Goal: Complete application form

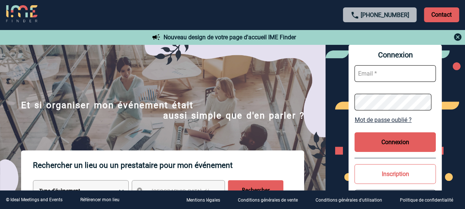
click at [406, 77] on input "text" at bounding box center [395, 73] width 81 height 17
type input "[PERSON_NAME][EMAIL_ADDRESS][DOMAIN_NAME]"
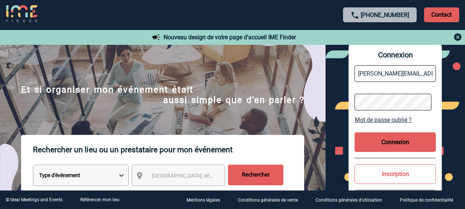
scroll to position [37, 0]
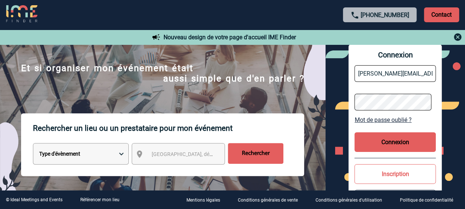
click at [388, 178] on button "Inscription" at bounding box center [395, 174] width 81 height 20
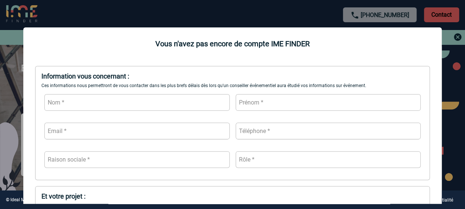
scroll to position [74, 0]
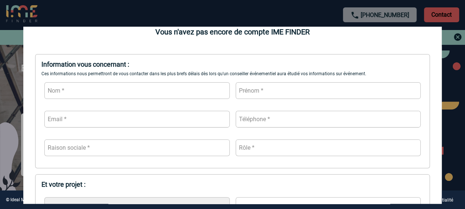
click at [132, 90] on input "text" at bounding box center [136, 90] width 185 height 17
type input "d"
type input "DECOOL"
click at [259, 92] on input "text" at bounding box center [328, 90] width 185 height 17
click at [295, 92] on input "Christin" at bounding box center [328, 90] width 185 height 17
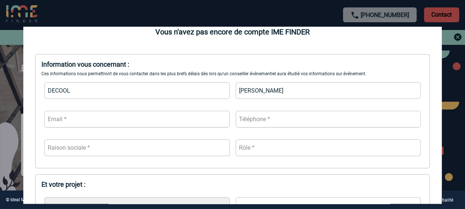
type input "[PERSON_NAME]"
click at [138, 124] on input "text" at bounding box center [136, 119] width 185 height 17
type input "[PERSON_NAME][EMAIL_ADDRESS][DOMAIN_NAME]"
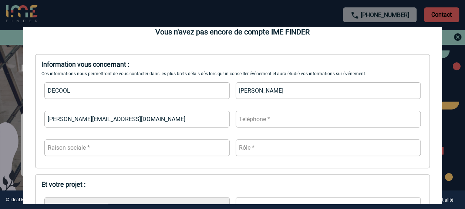
click at [258, 121] on input "text" at bounding box center [328, 119] width 185 height 17
type input "01 57 99 51 74"
click at [155, 150] on input "text" at bounding box center [136, 147] width 185 height 17
type input "CAPGEMINI"
click at [255, 140] on input "text" at bounding box center [328, 147] width 185 height 17
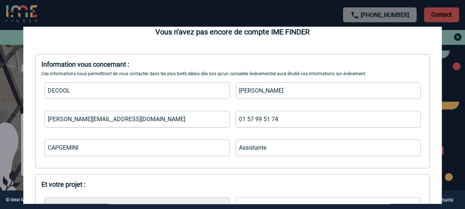
type input "Assistante"
click at [137, 141] on input "CAPGEMINI" at bounding box center [136, 147] width 185 height 17
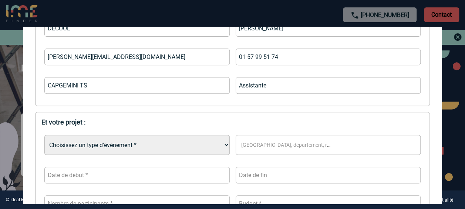
scroll to position [148, 0]
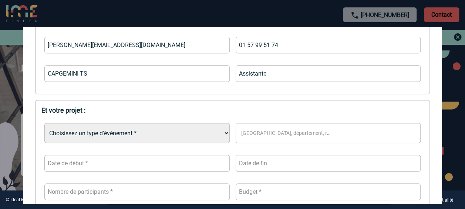
type input "CAPGEMINI TS"
click at [207, 135] on select "Choisissez un type d'évènement * Séminaire avec nuitée Séminaire sans nuitée Re…" at bounding box center [136, 133] width 185 height 20
click at [190, 136] on select "Choisissez un type d'évènement * Séminaire avec nuitée Séminaire sans nuitée Re…" at bounding box center [136, 133] width 185 height 20
select select "4"
click at [44, 124] on select "Choisissez un type d'évènement * Séminaire avec nuitée Séminaire sans nuitée Re…" at bounding box center [136, 133] width 185 height 20
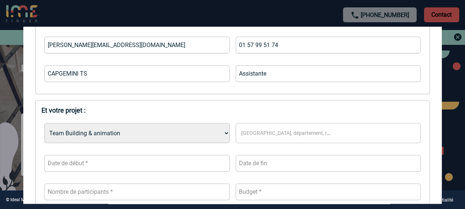
click at [292, 134] on span "[GEOGRAPHIC_DATA], département, région..." at bounding box center [294, 133] width 106 height 6
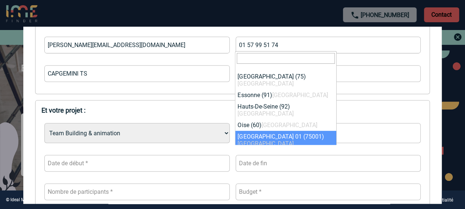
select select "4"
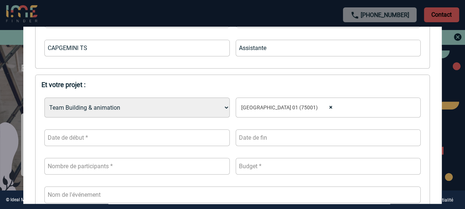
scroll to position [185, 0]
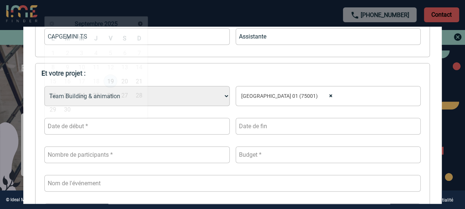
click at [154, 127] on input "text" at bounding box center [136, 126] width 185 height 17
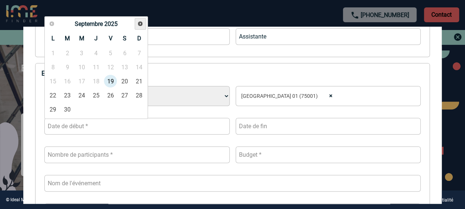
click at [143, 25] on span "Suivant" at bounding box center [140, 24] width 6 height 6
click at [58, 69] on link "6" at bounding box center [53, 66] width 14 height 13
type input "[DATE]"
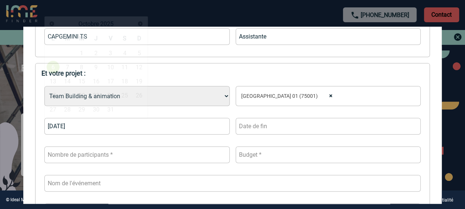
click at [130, 128] on input "[DATE]" at bounding box center [136, 126] width 185 height 17
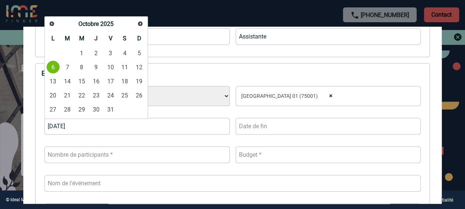
click at [79, 157] on input "number" at bounding box center [136, 154] width 185 height 17
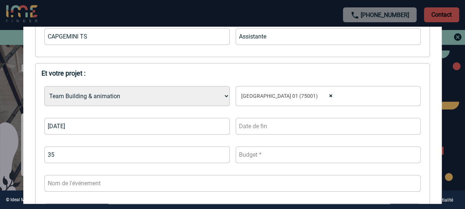
type input "35"
click at [248, 154] on input "number" at bounding box center [328, 154] width 185 height 17
type input "60"
type input "6"
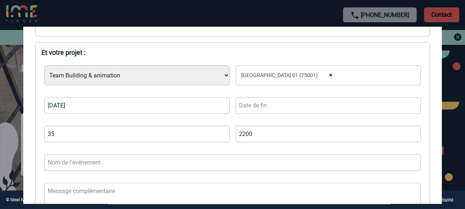
scroll to position [222, 0]
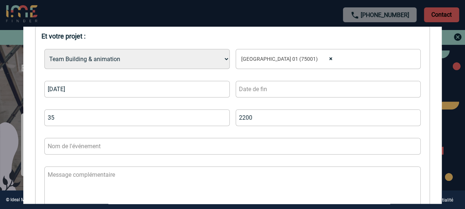
type input "2200"
click at [147, 148] on input "text" at bounding box center [232, 146] width 376 height 17
click at [90, 144] on input "text" at bounding box center [232, 146] width 376 height 17
paste input "event sur [GEOGRAPHIC_DATA] pour la SP2 Transformation Role."
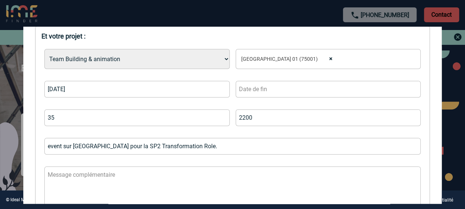
drag, startPoint x: 88, startPoint y: 145, endPoint x: 64, endPoint y: 148, distance: 24.2
click at [64, 148] on input "event sur [GEOGRAPHIC_DATA] pour la SP2 Transformation Role." at bounding box center [232, 146] width 376 height 17
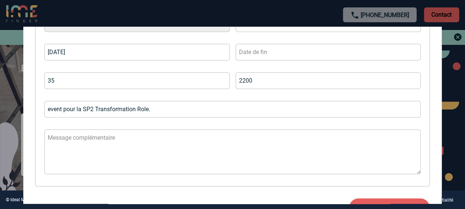
type input "event pour la SP2 Transformation Role."
click at [203, 140] on textarea at bounding box center [232, 151] width 376 height 45
type textarea "k"
type textarea "l"
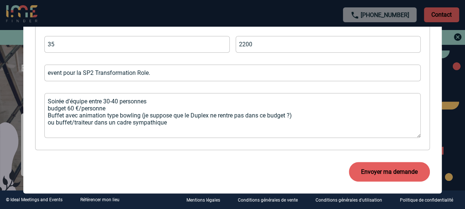
scroll to position [296, 0]
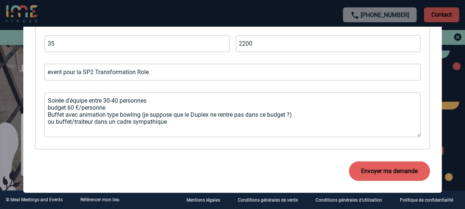
type textarea "Soirée d'équipe entre 30-40 personnes budget 60 €/personne Buffet avec animatio…"
click at [394, 170] on button "Envoyer ma demande" at bounding box center [389, 171] width 81 height 20
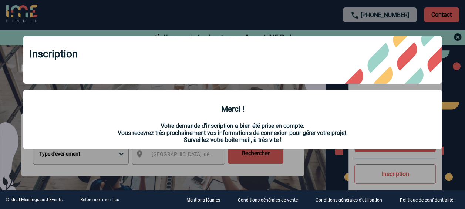
scroll to position [74, 0]
